Goal: Contribute content

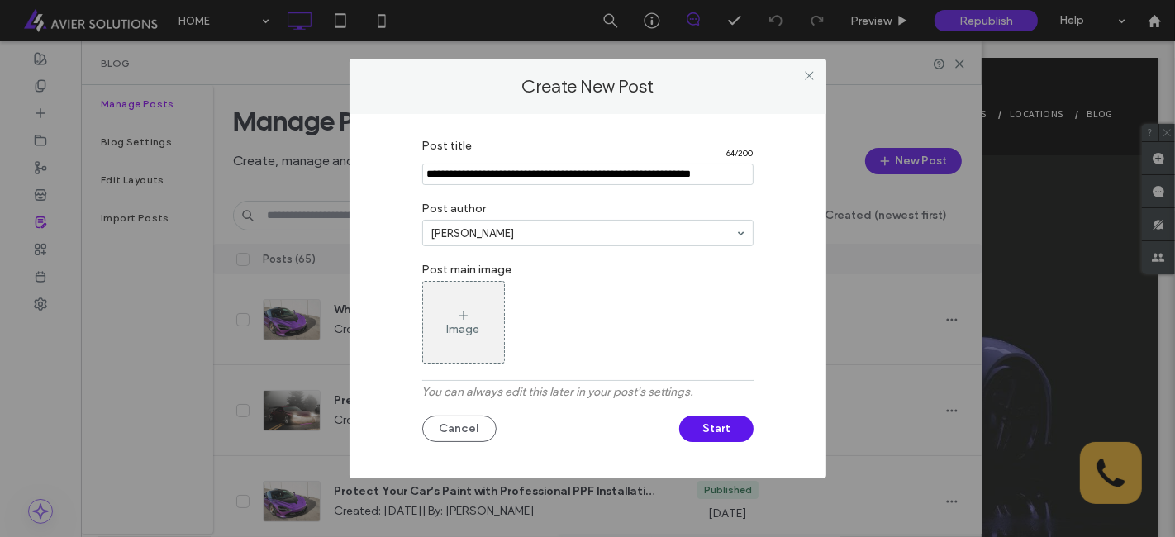
click at [462, 364] on div "Post title 64 / 200 Post author [PERSON_NAME] Post main image Image You can alw…" at bounding box center [587, 292] width 427 height 323
click at [465, 333] on div "Image" at bounding box center [463, 329] width 33 height 14
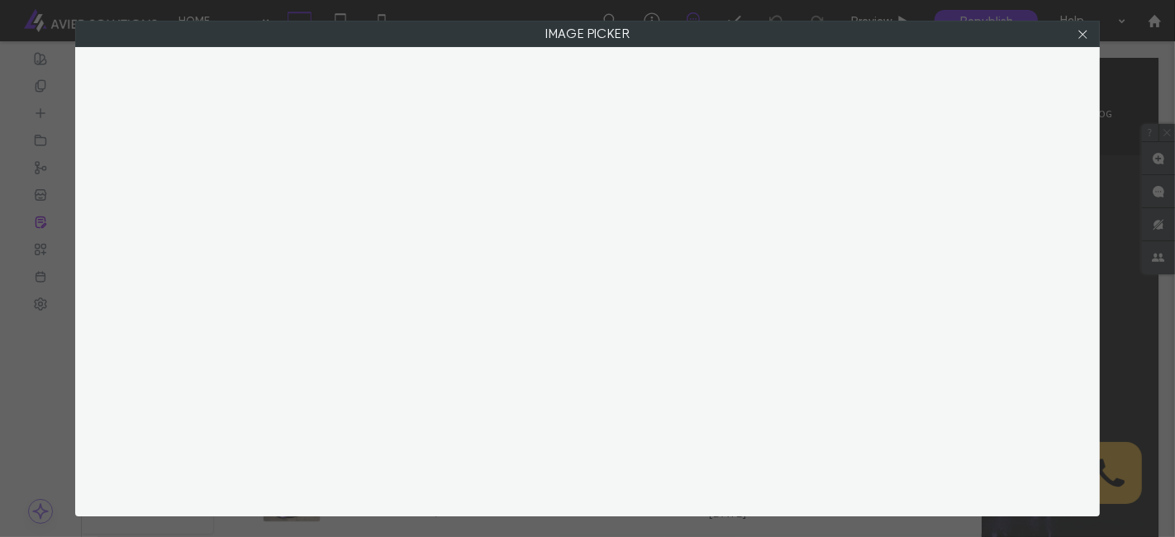
click at [547, 244] on div at bounding box center [587, 281] width 1024 height 469
click at [561, 241] on div at bounding box center [587, 281] width 1024 height 469
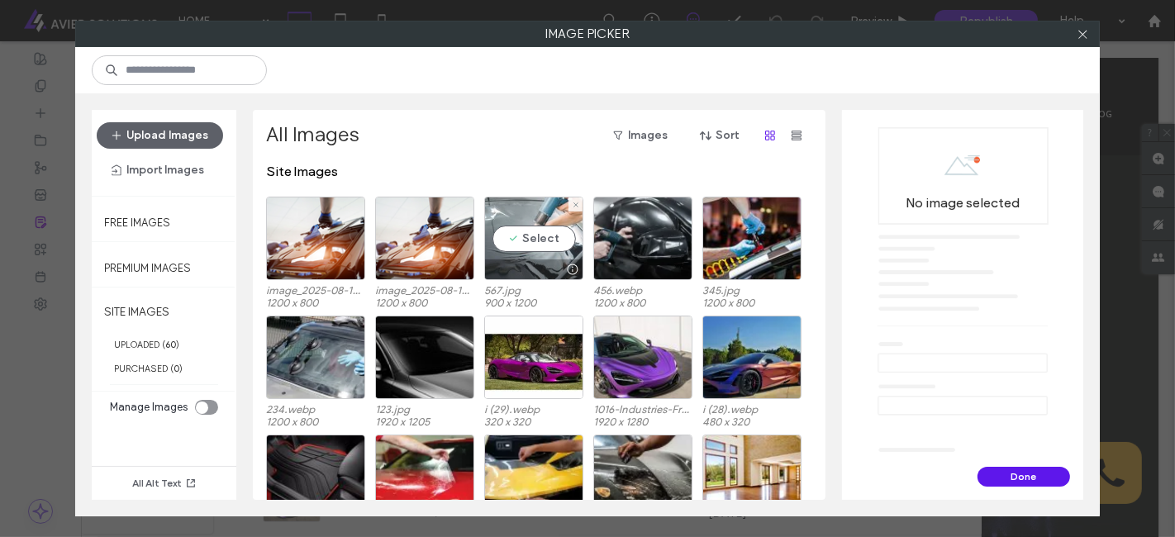
click at [515, 277] on div at bounding box center [533, 269] width 97 height 20
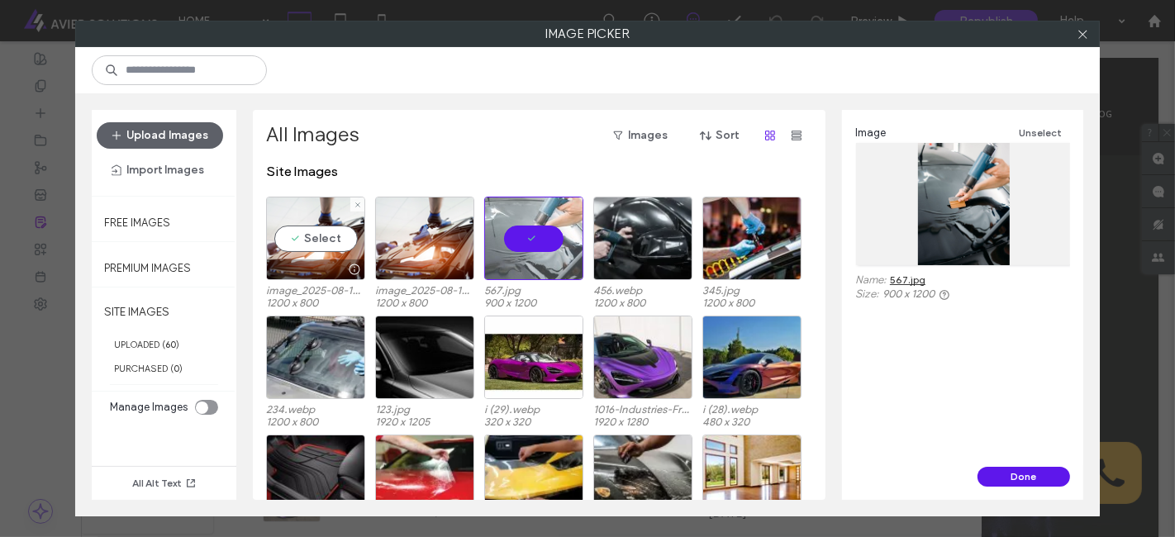
click at [553, 329] on div at bounding box center [533, 357] width 99 height 83
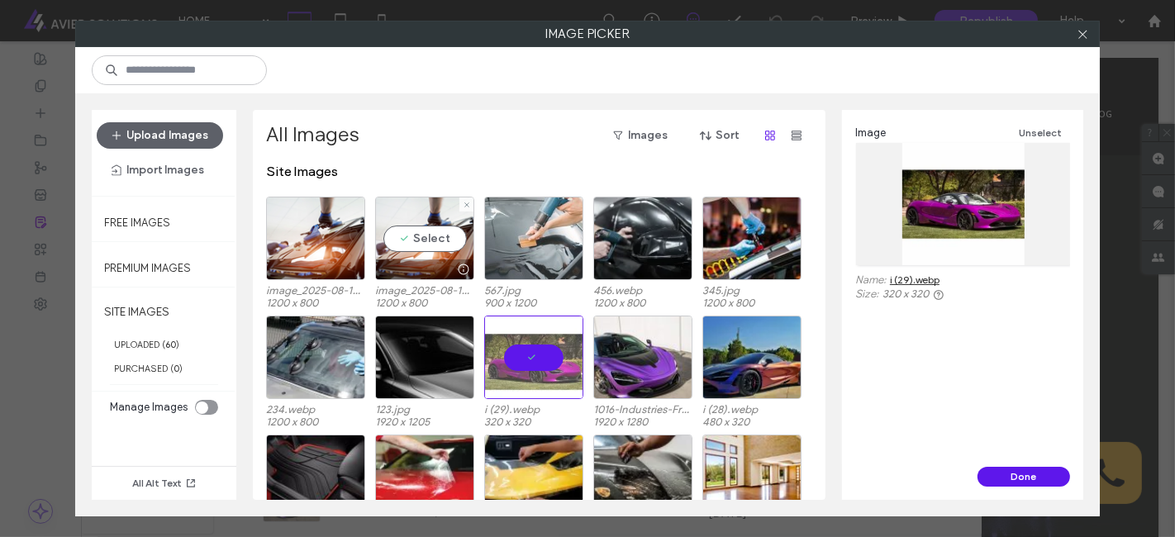
click at [1032, 482] on button "Done" at bounding box center [1023, 477] width 93 height 20
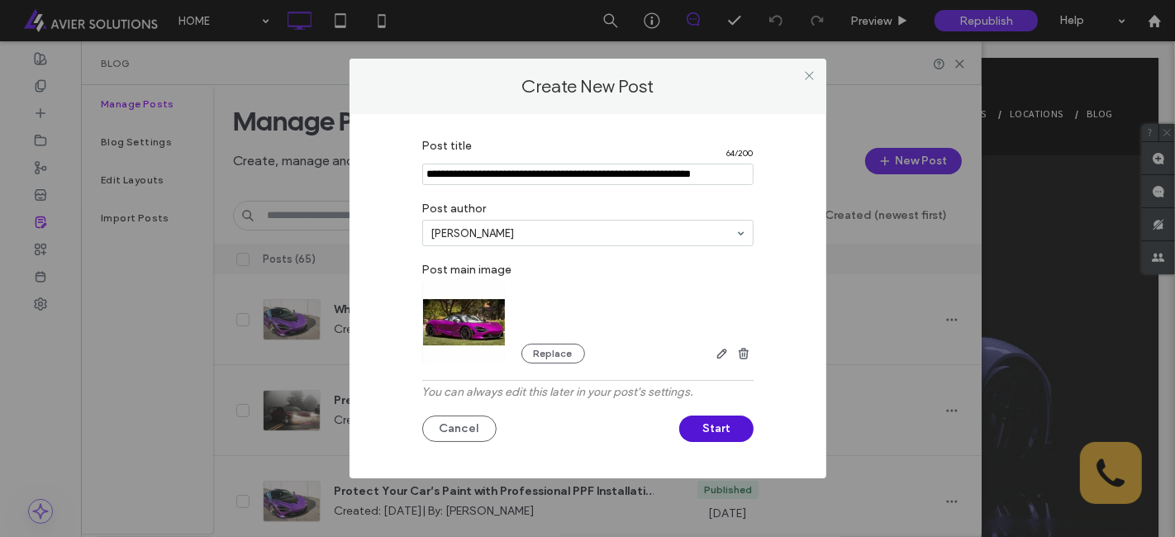
click at [710, 435] on button "Start" at bounding box center [716, 429] width 74 height 26
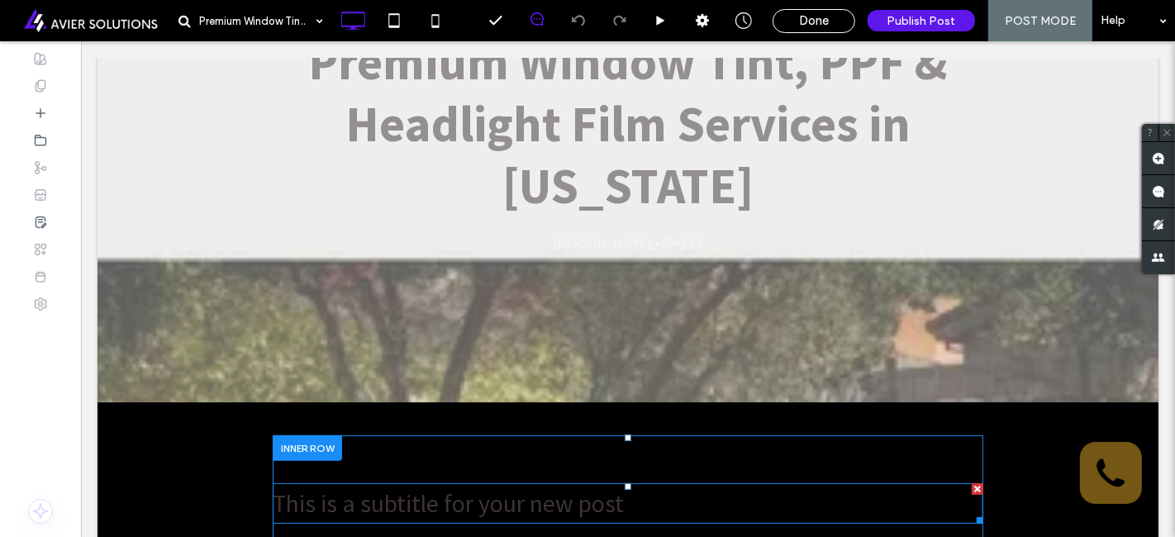
click at [971, 485] on div at bounding box center [977, 489] width 12 height 12
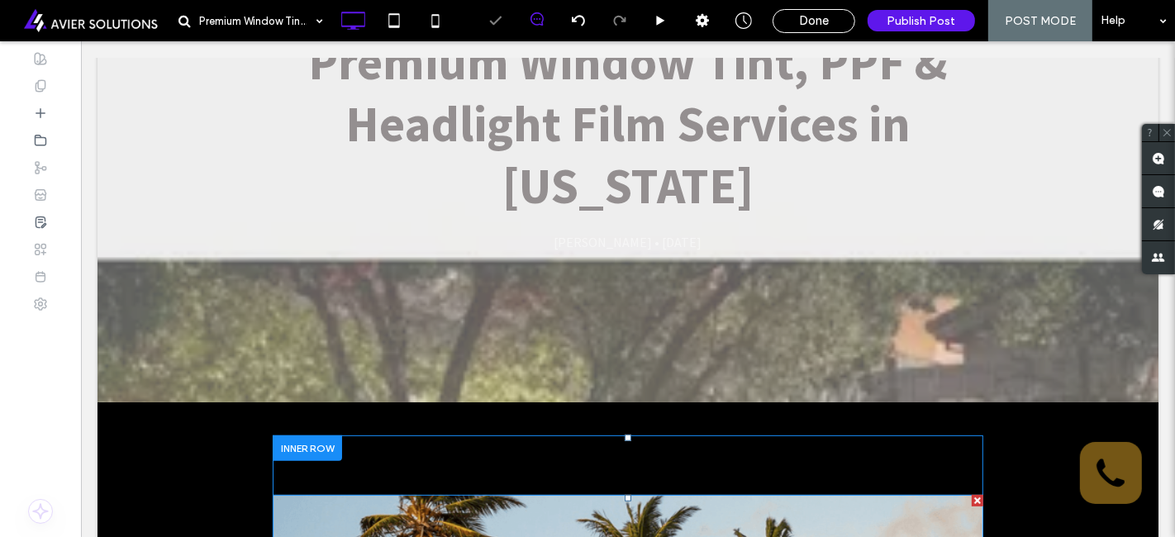
drag, startPoint x: 972, startPoint y: 499, endPoint x: 1052, endPoint y: 540, distance: 90.1
click at [972, 499] on div at bounding box center [977, 501] width 12 height 12
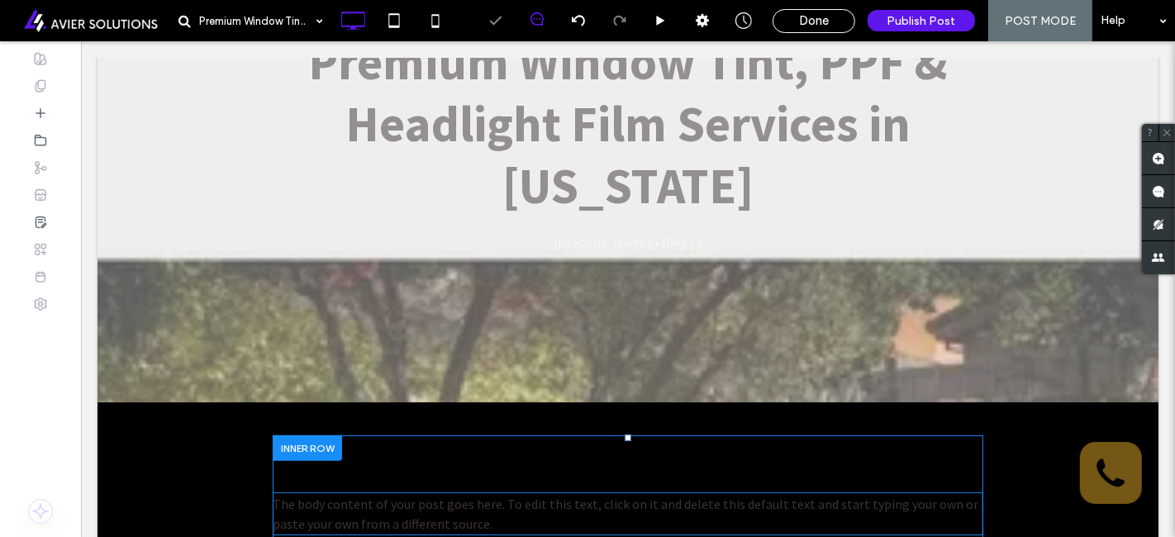
click at [643, 498] on span "The body content of your post goes here. To edit this text, click on it and del…" at bounding box center [624, 514] width 705 height 36
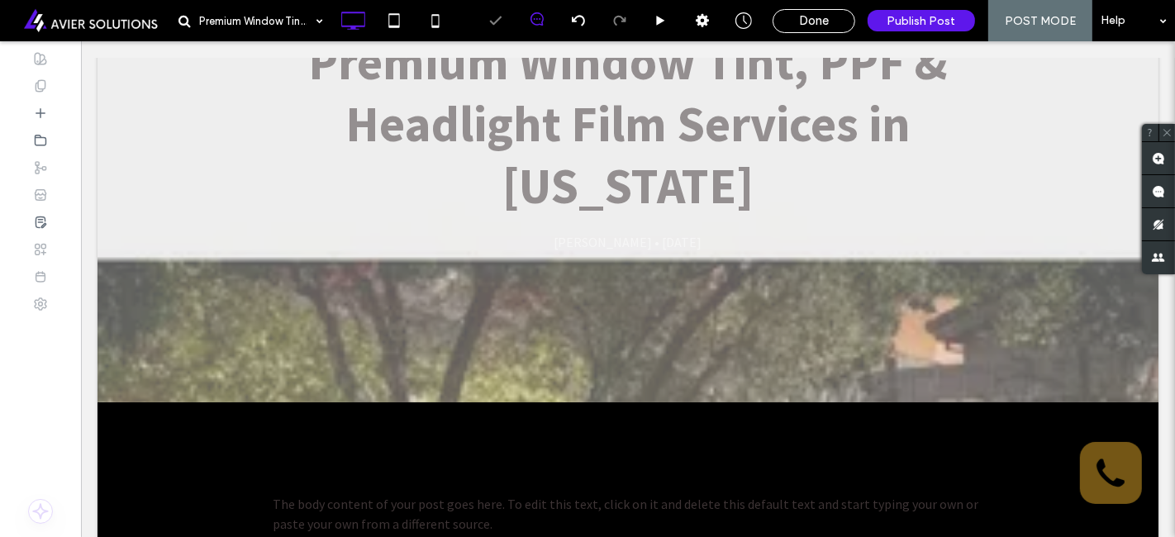
click at [643, 506] on span "The body content of your post goes here. To edit this text, click on it and del…" at bounding box center [624, 514] width 705 height 36
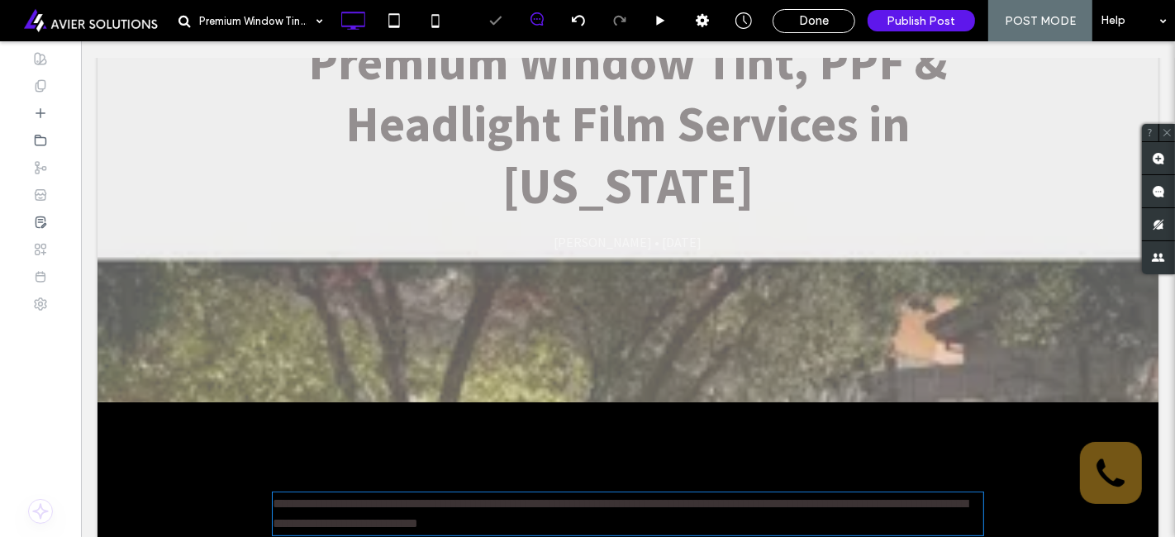
click at [643, 506] on span "**********" at bounding box center [619, 513] width 695 height 32
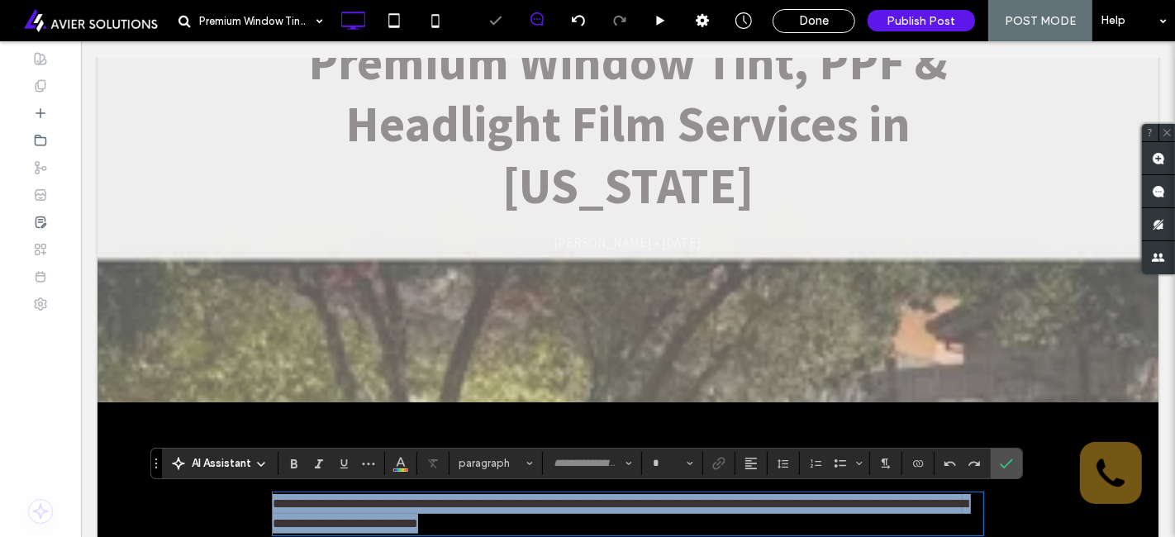
type input "**********"
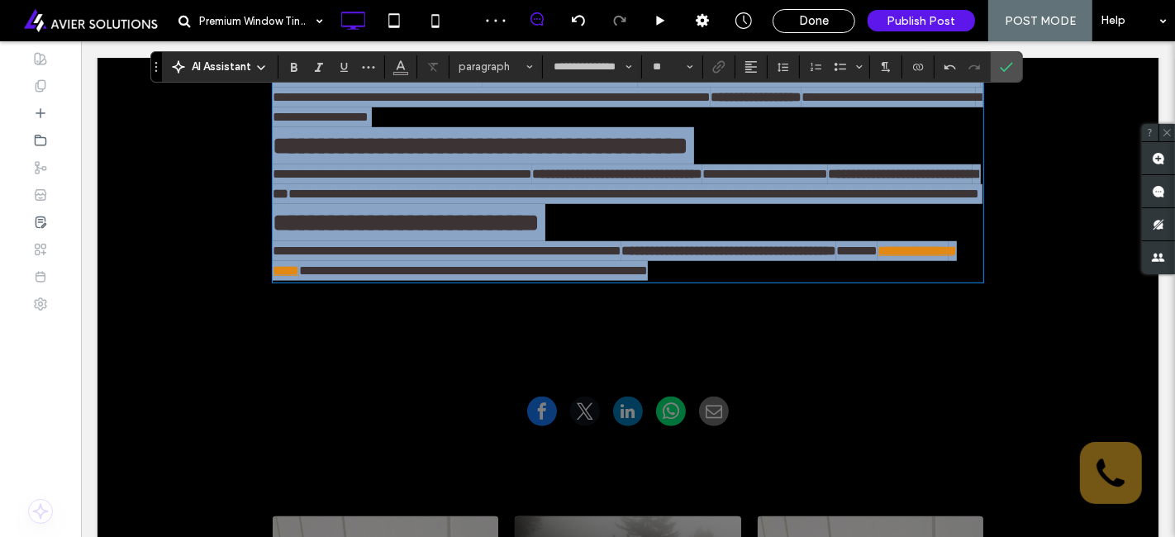
type input "*"
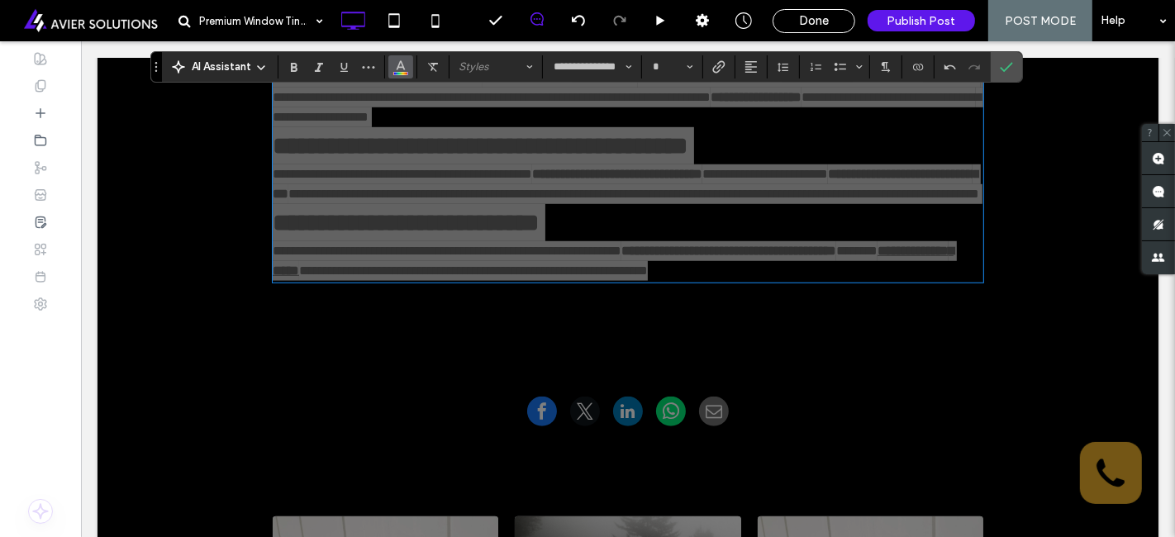
click at [408, 70] on button "Color" at bounding box center [400, 66] width 25 height 23
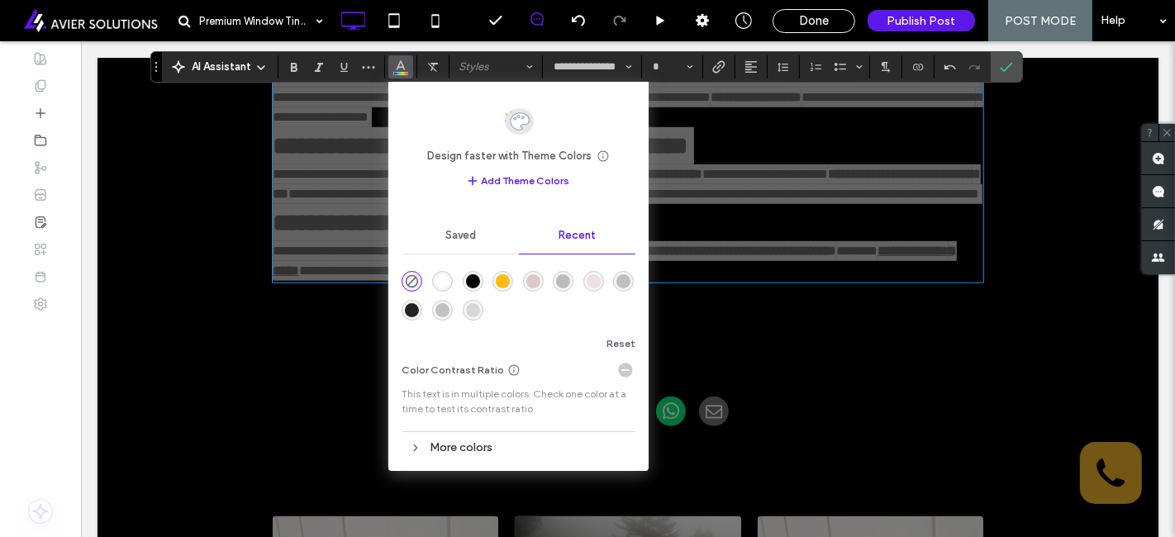
click at [439, 283] on div "rgba(255, 255, 255, 1)" at bounding box center [442, 281] width 14 height 14
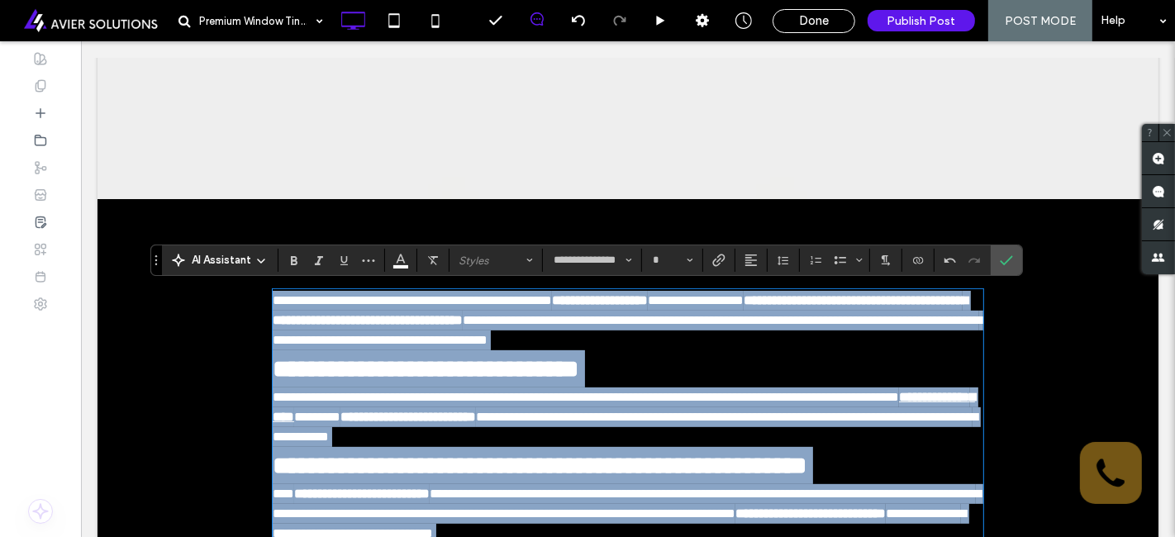
scroll to position [295, 0]
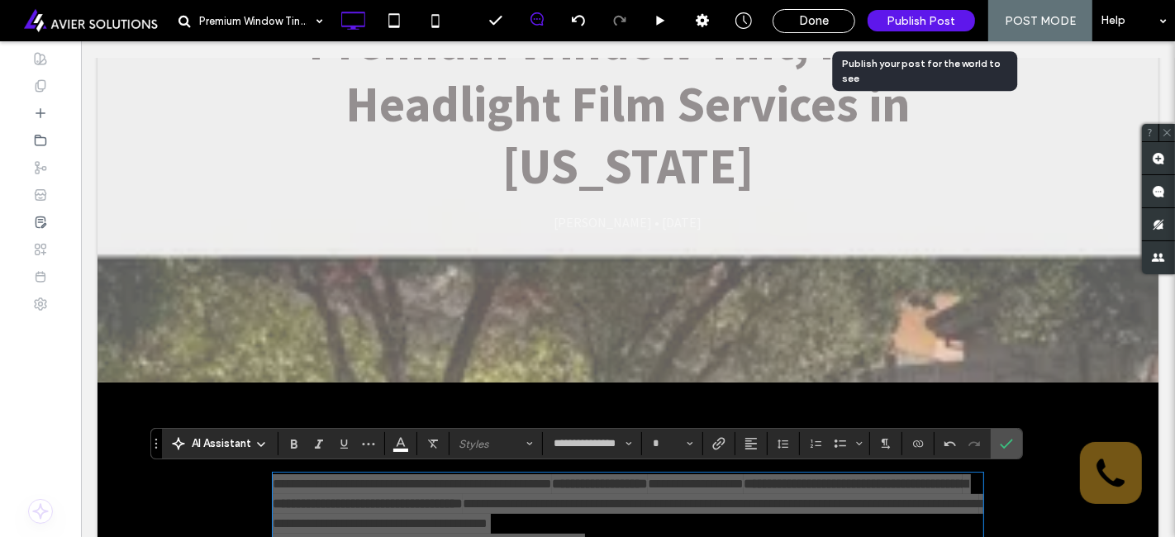
click at [908, 15] on span "Publish Post" at bounding box center [921, 21] width 69 height 14
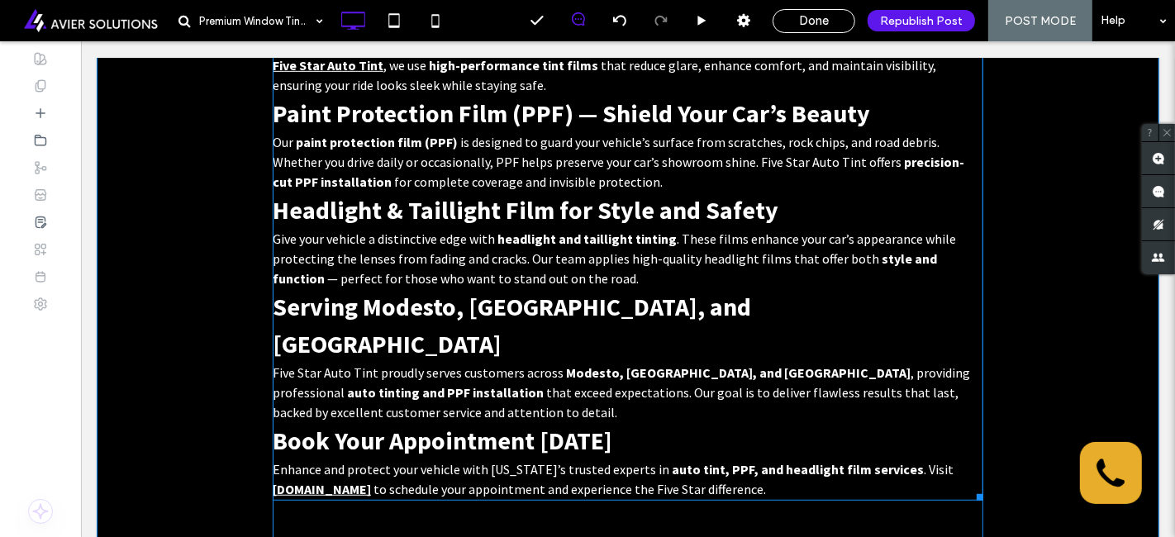
scroll to position [918, 0]
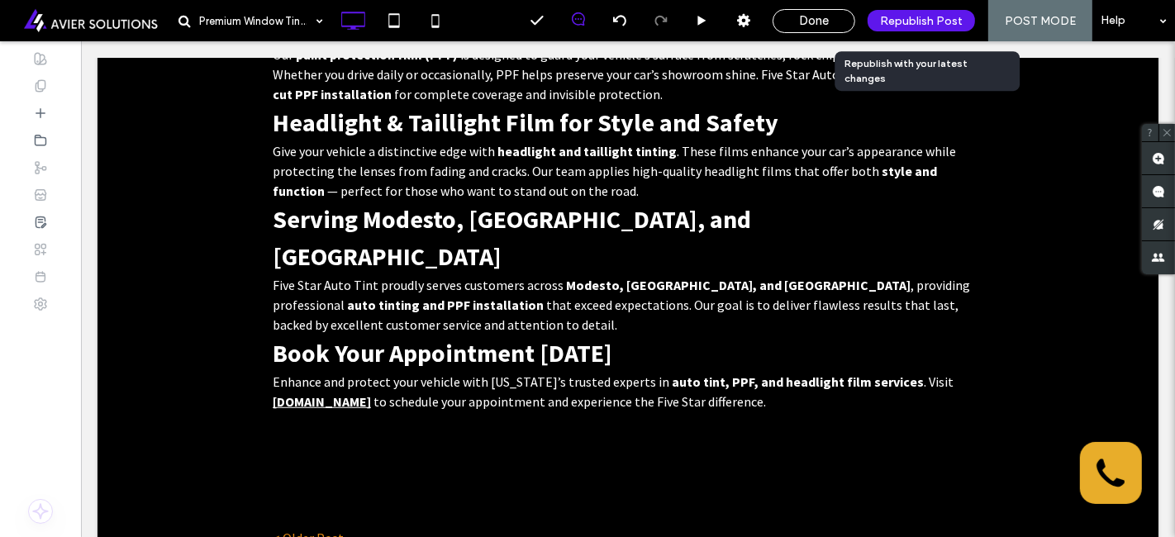
click at [924, 8] on div "Republish Post" at bounding box center [920, 20] width 107 height 41
click at [928, 15] on span "Republish Post" at bounding box center [921, 21] width 83 height 14
click at [893, 15] on span "Republish Post" at bounding box center [921, 21] width 83 height 14
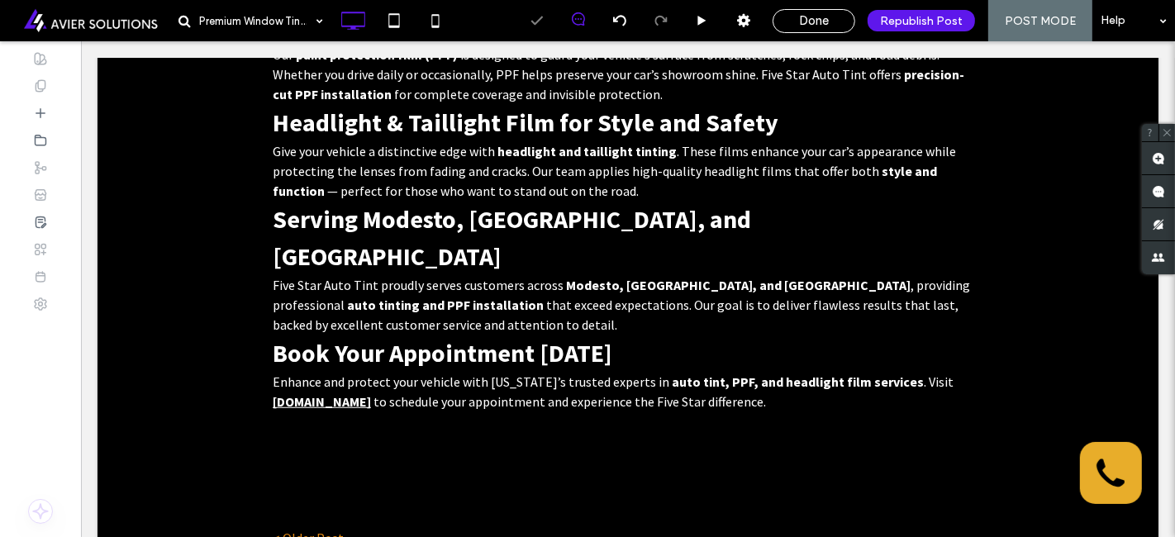
click at [804, 18] on div at bounding box center [587, 268] width 1175 height 537
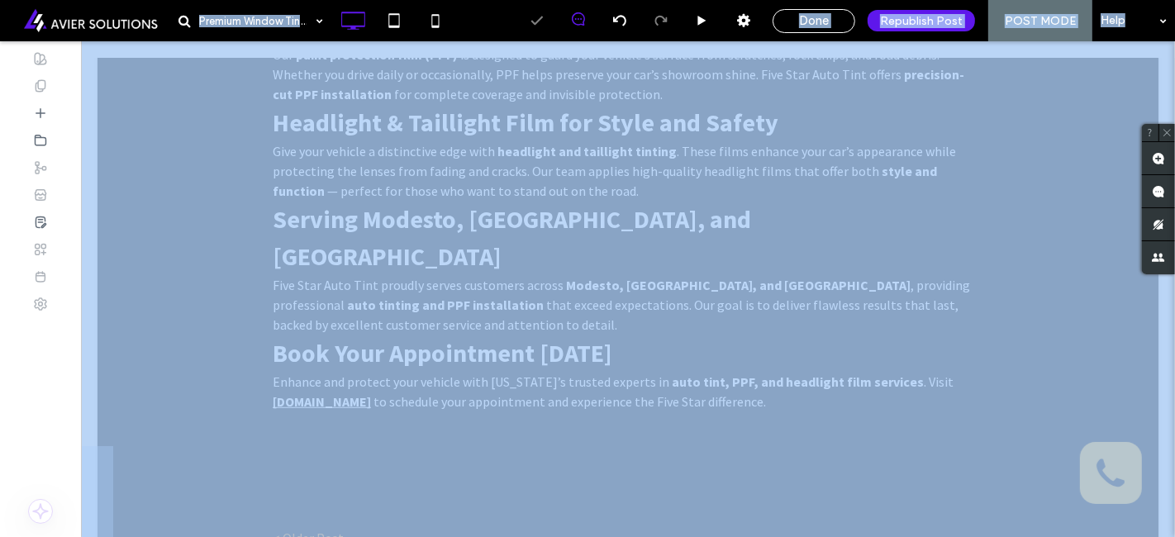
click at [804, 18] on div "Premium Window Tint, PPF & Headlight Film Services in [US_STATE] Done Republish…" at bounding box center [587, 268] width 1175 height 537
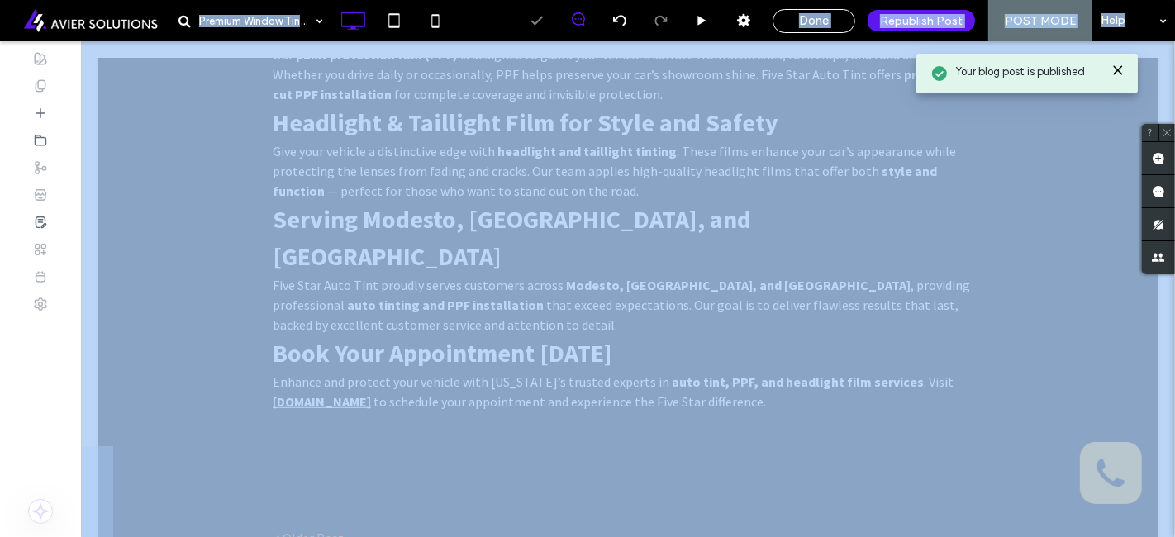
click at [804, 18] on span "Done" at bounding box center [814, 20] width 30 height 15
click at [0, 0] on div at bounding box center [0, 0] width 0 height 0
